Goal: Task Accomplishment & Management: Use online tool/utility

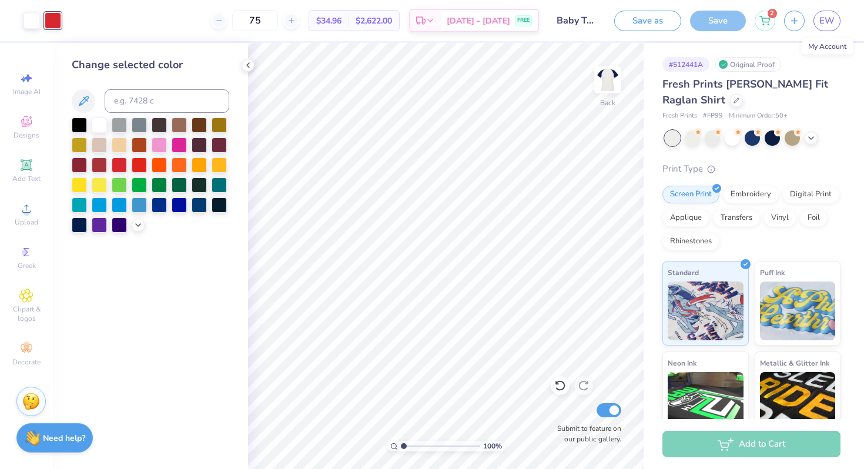
click at [837, 21] on link "EW" at bounding box center [827, 21] width 27 height 21
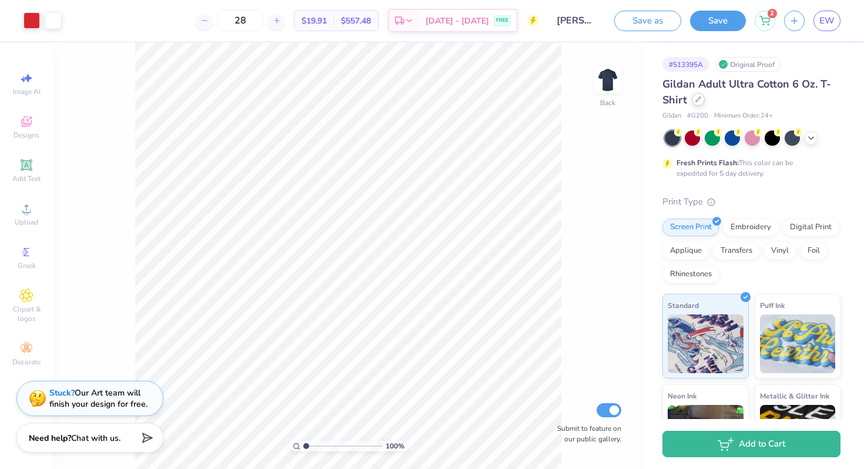
click at [699, 99] on icon at bounding box center [698, 99] width 5 height 5
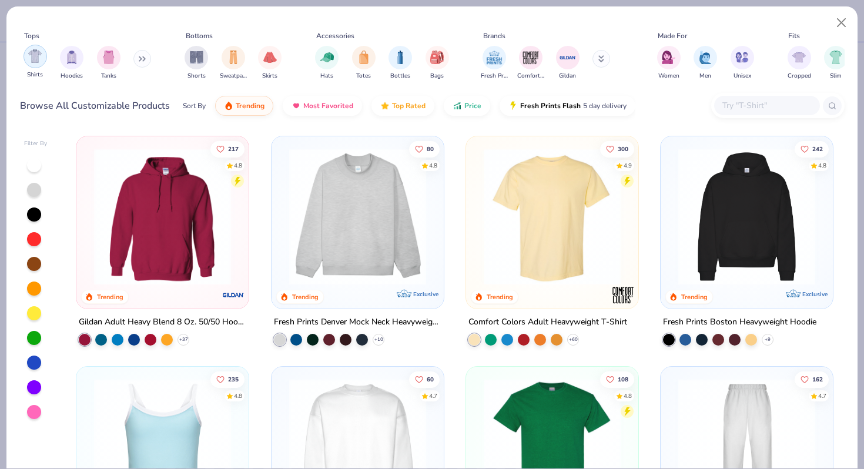
click at [30, 59] on img "filter for Shirts" at bounding box center [35, 56] width 14 height 14
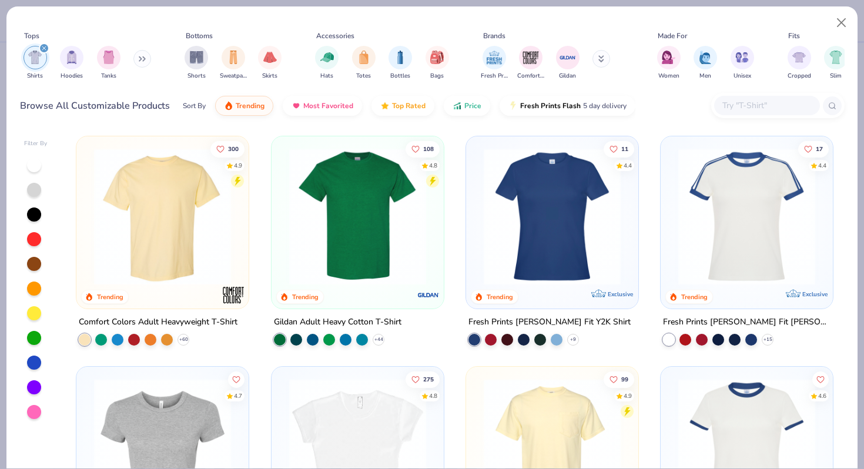
click at [170, 228] on img at bounding box center [162, 216] width 149 height 137
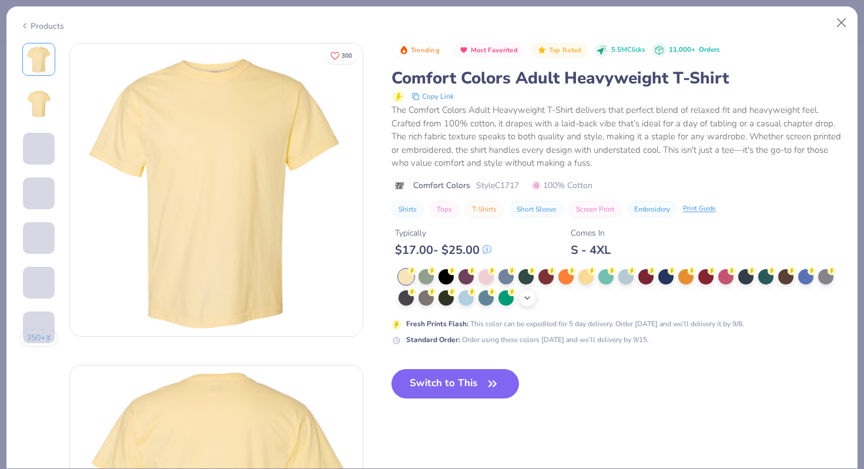
click at [529, 301] on icon at bounding box center [527, 297] width 9 height 9
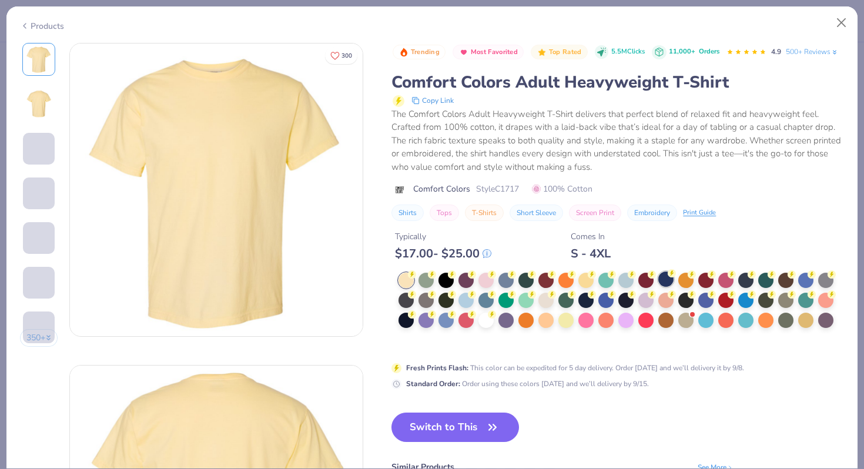
click at [664, 282] on div at bounding box center [665, 279] width 15 height 15
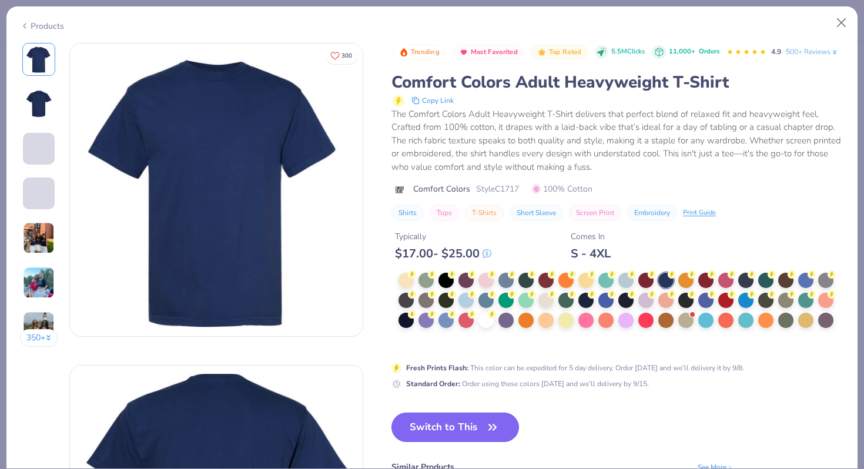
click at [474, 423] on button "Switch to This" at bounding box center [456, 427] width 128 height 29
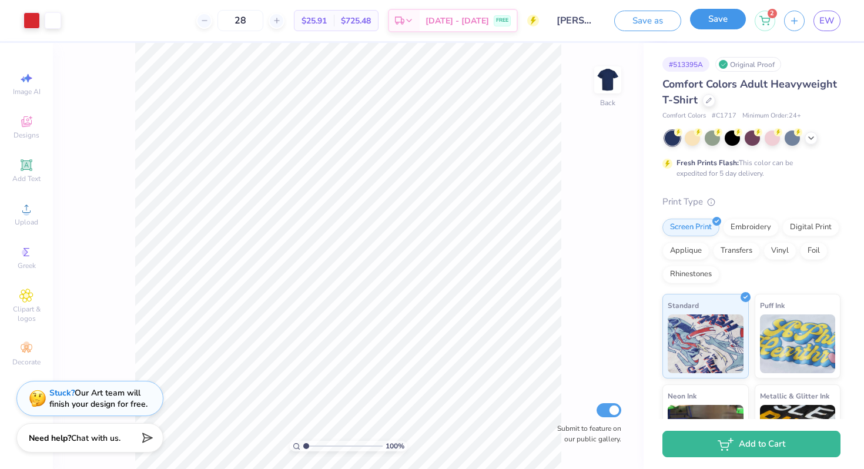
click at [719, 20] on button "Save" at bounding box center [718, 19] width 56 height 21
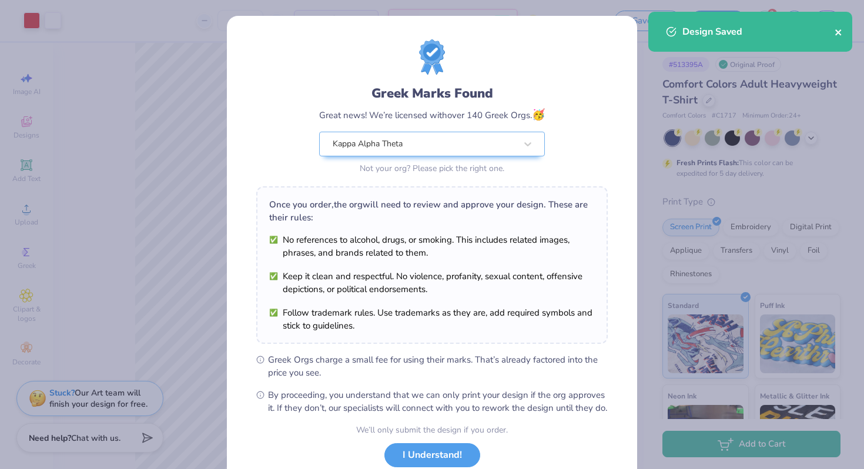
click at [839, 34] on icon "close" at bounding box center [838, 32] width 6 height 6
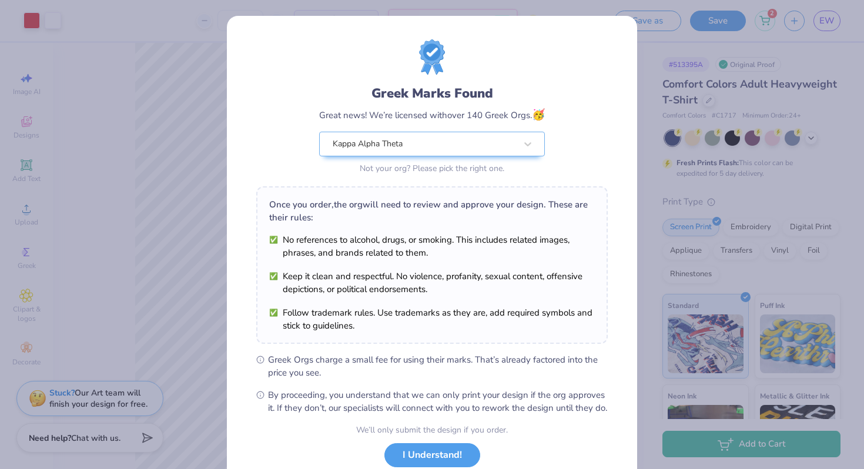
scroll to position [81, 0]
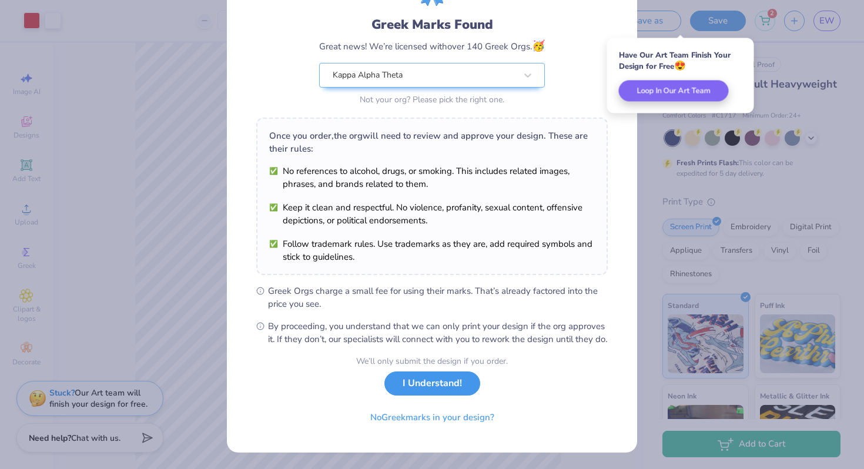
click at [439, 394] on button "I Understand!" at bounding box center [432, 384] width 96 height 24
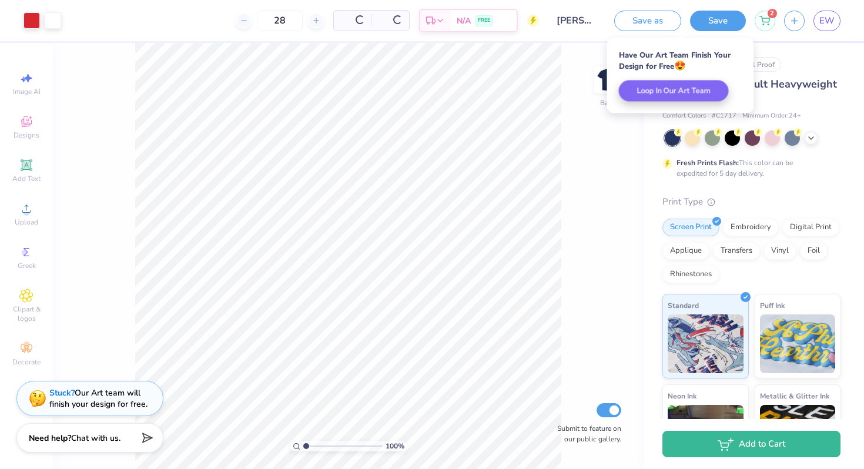
scroll to position [0, 0]
click at [822, 21] on span "EW" at bounding box center [827, 21] width 15 height 14
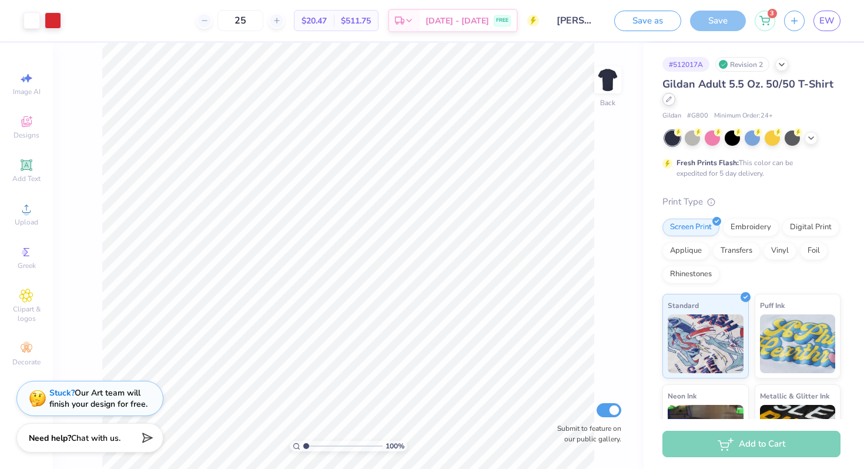
click at [517, 101] on icon at bounding box center [669, 99] width 6 height 6
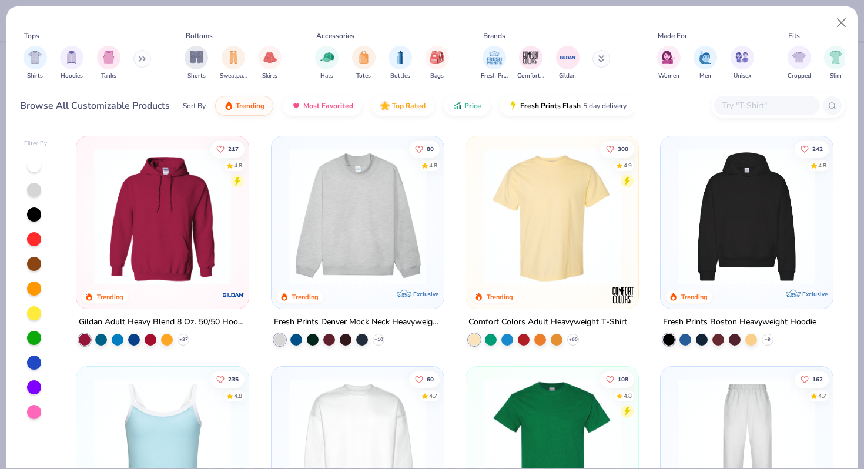
click at [517, 270] on img at bounding box center [552, 216] width 149 height 137
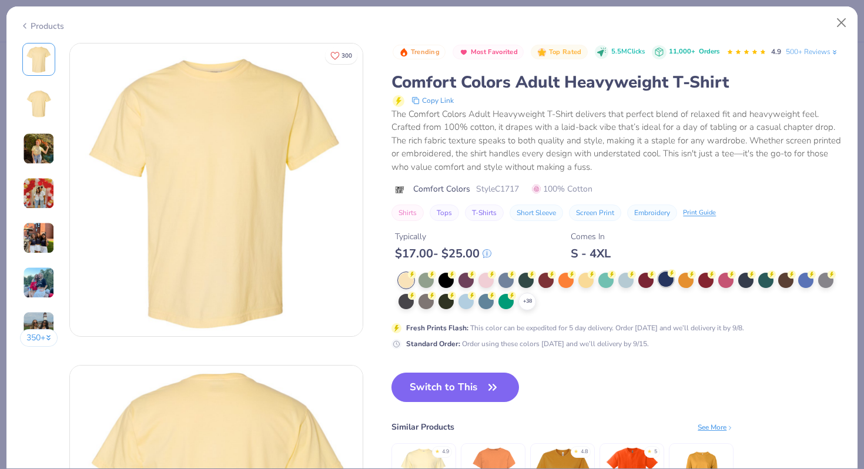
click at [517, 279] on div at bounding box center [665, 279] width 15 height 15
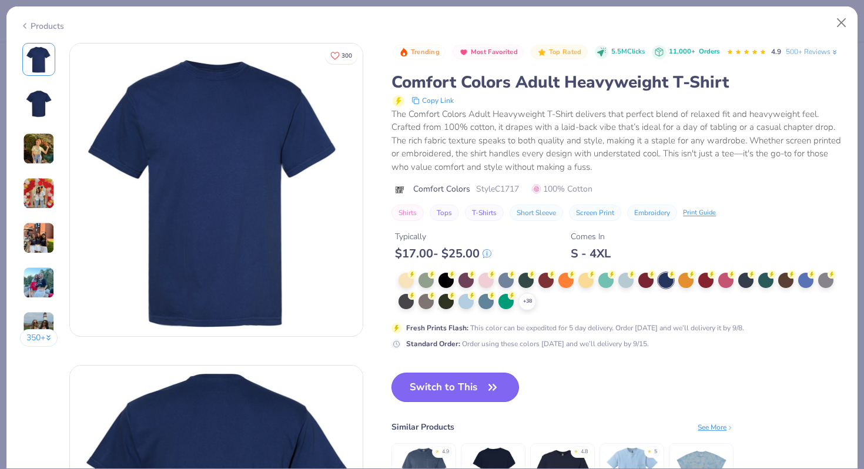
click at [480, 390] on button "Switch to This" at bounding box center [456, 387] width 128 height 29
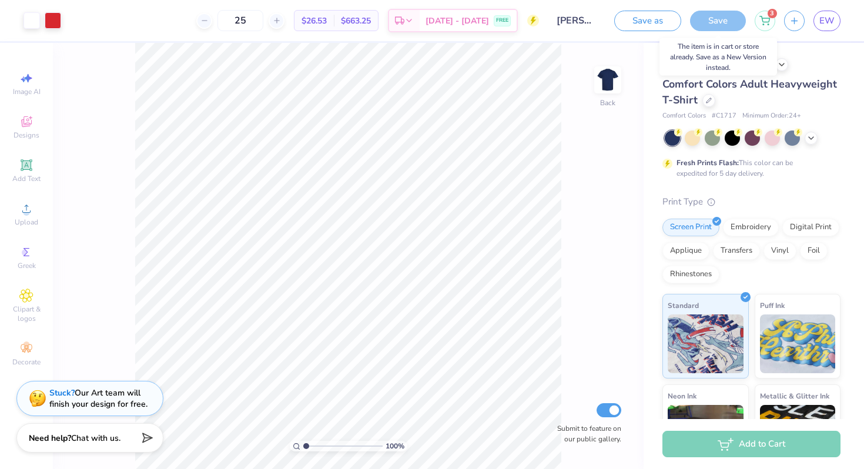
click at [517, 21] on div "Save" at bounding box center [718, 21] width 56 height 21
click at [517, 19] on button "Save as" at bounding box center [647, 19] width 67 height 21
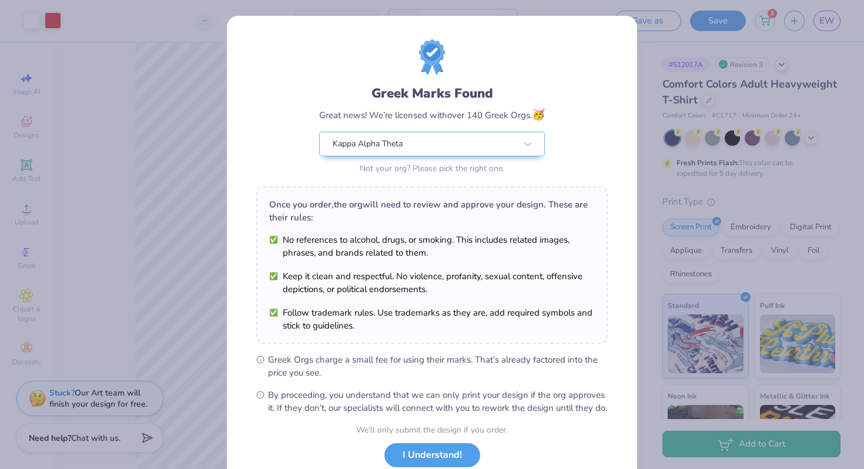
scroll to position [81, 0]
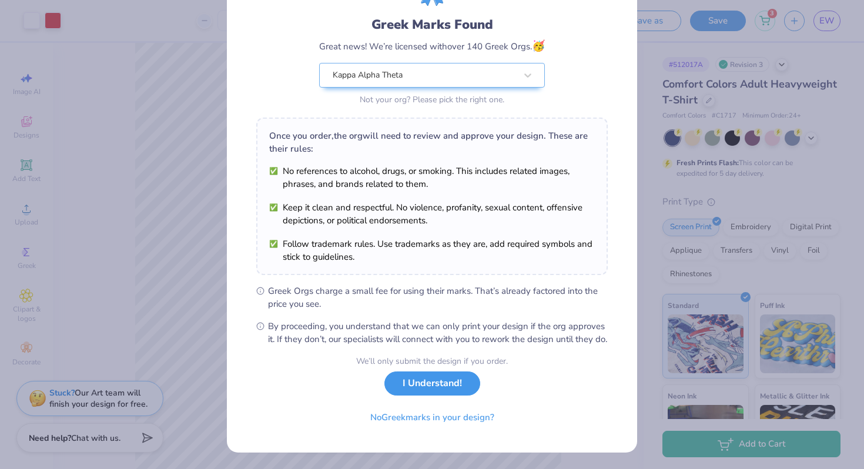
click at [422, 394] on button "I Understand!" at bounding box center [432, 384] width 96 height 24
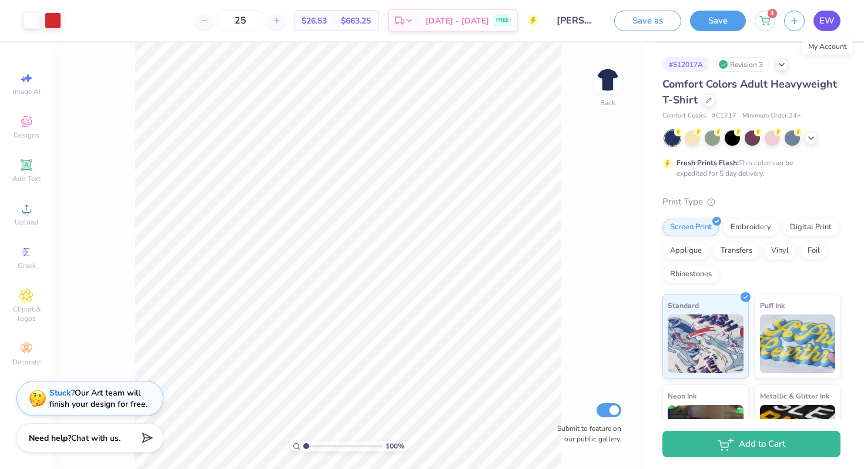
click at [517, 14] on link "EW" at bounding box center [827, 21] width 27 height 21
